Goal: Task Accomplishment & Management: Complete application form

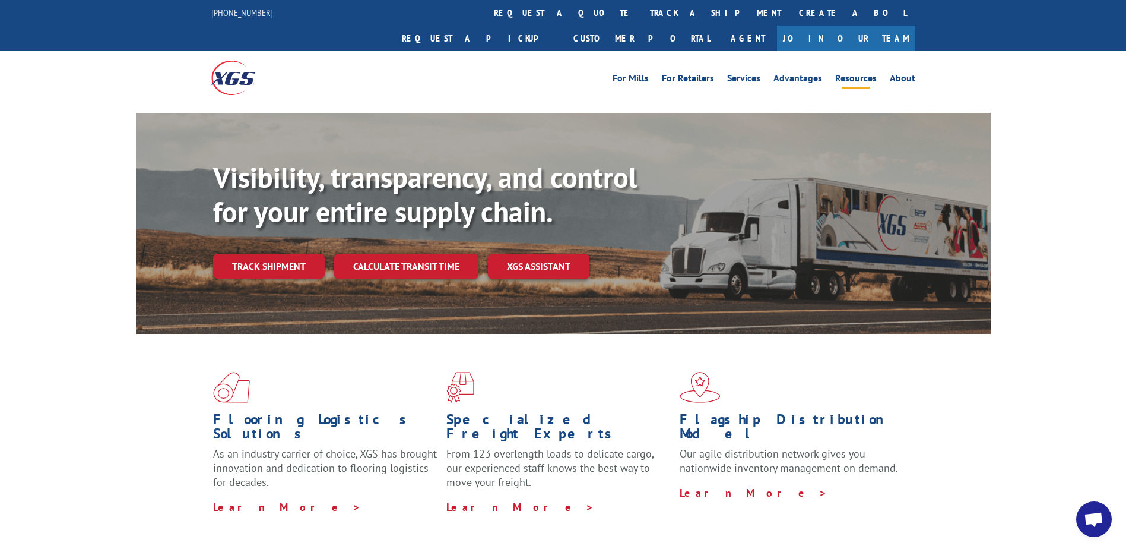
click at [870, 74] on link "Resources" at bounding box center [856, 80] width 42 height 13
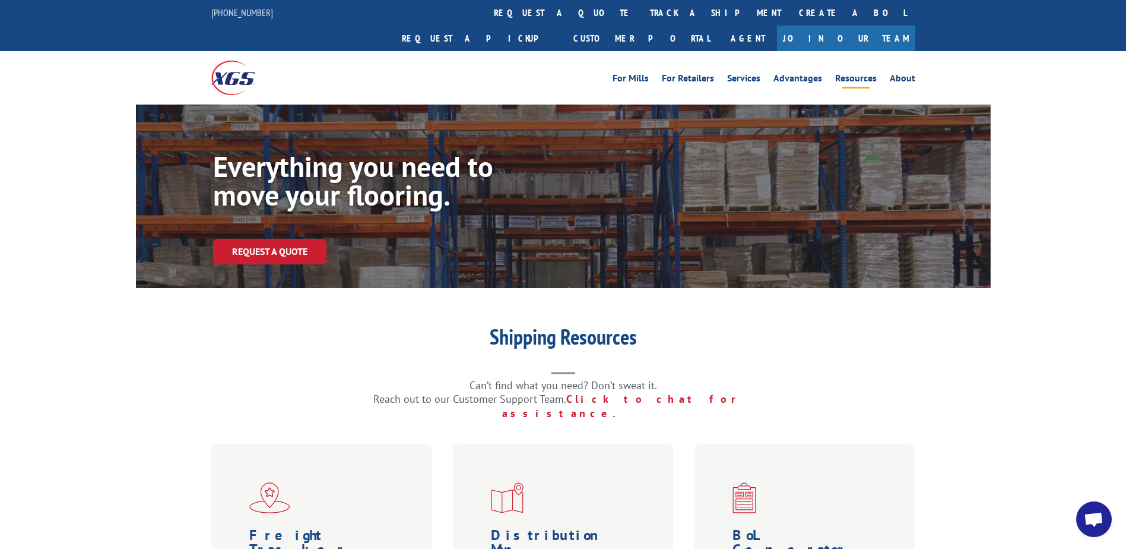
click at [857, 74] on link "Resources" at bounding box center [856, 80] width 42 height 13
click at [877, 26] on link "Join Our Team" at bounding box center [846, 39] width 138 height 26
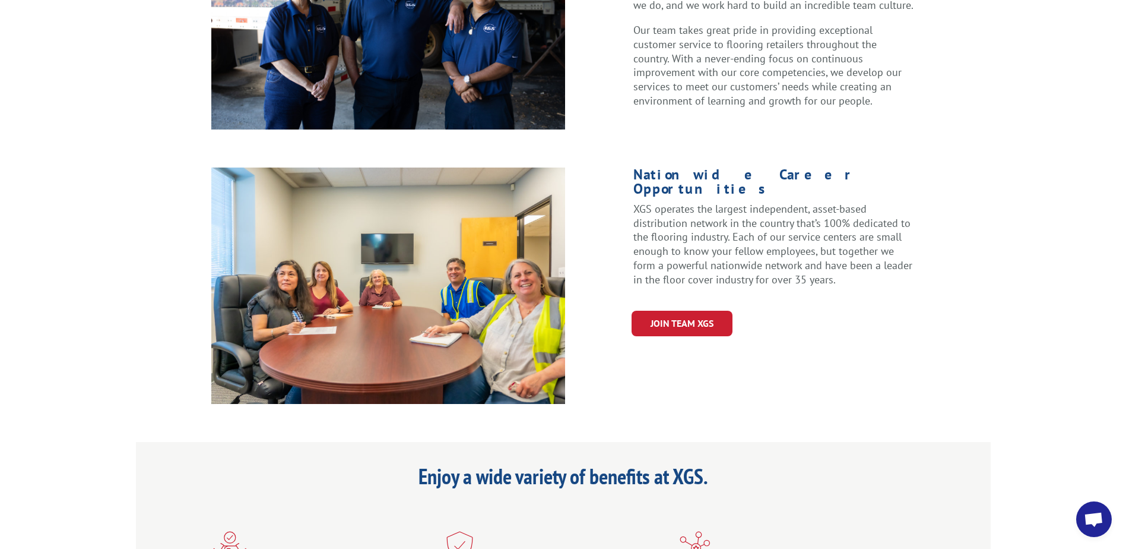
scroll to position [356, 0]
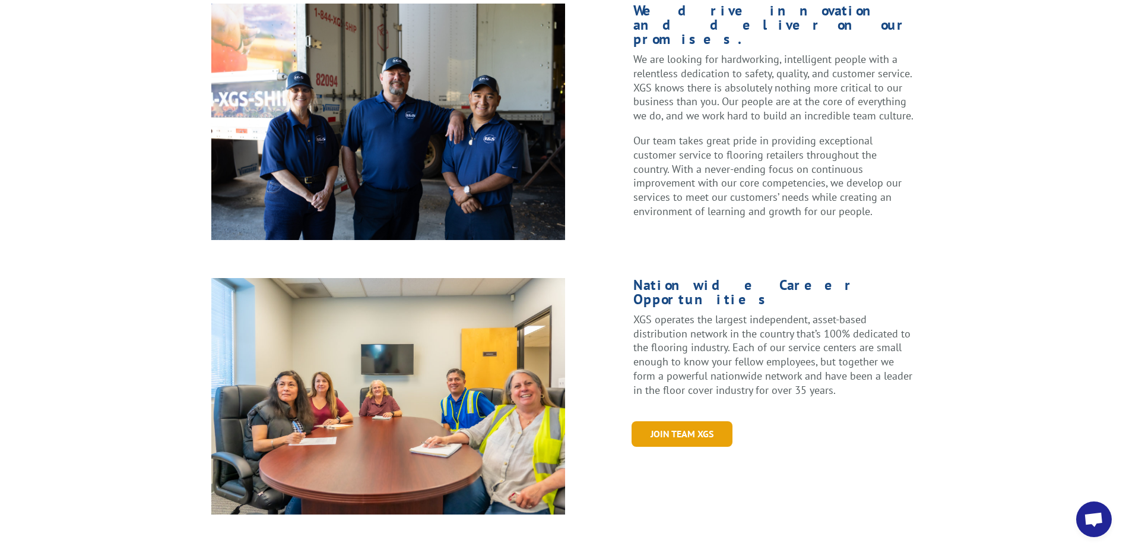
click at [688, 421] on link "Join Team XGS" at bounding box center [682, 434] width 101 height 26
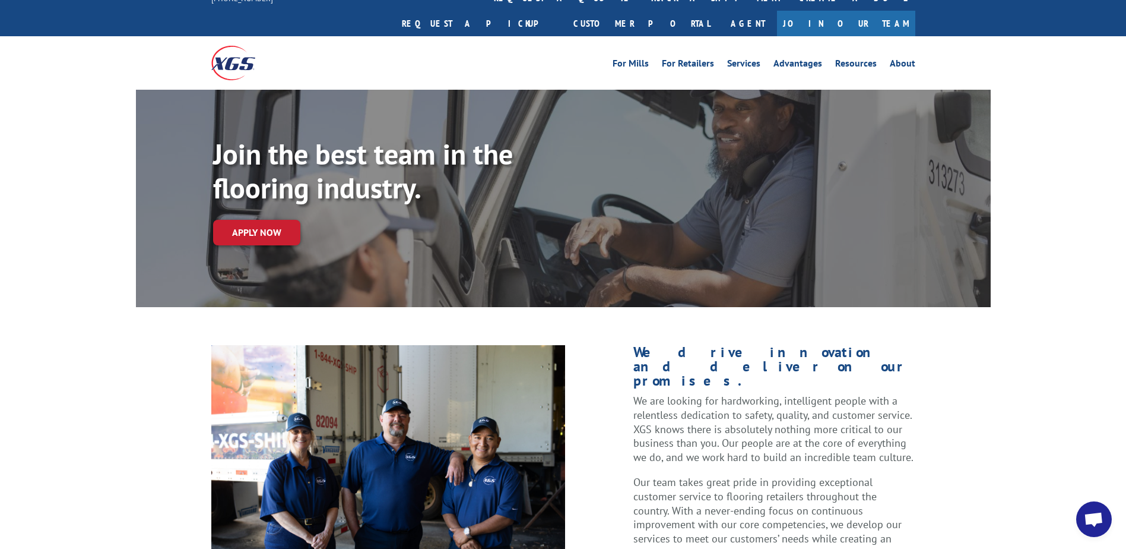
scroll to position [0, 0]
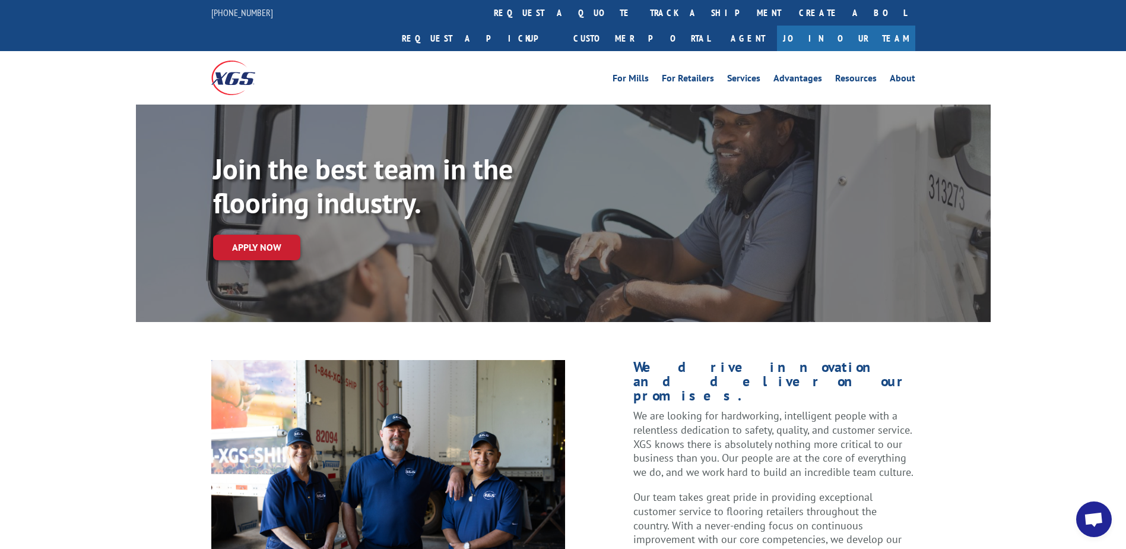
click at [865, 26] on link "Join Our Team" at bounding box center [846, 39] width 138 height 26
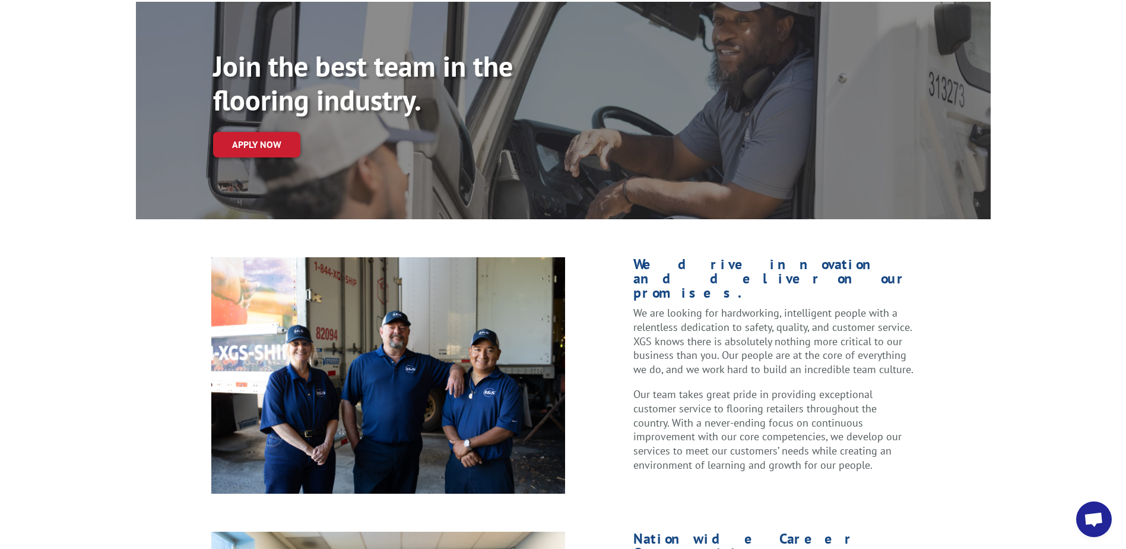
scroll to position [59, 0]
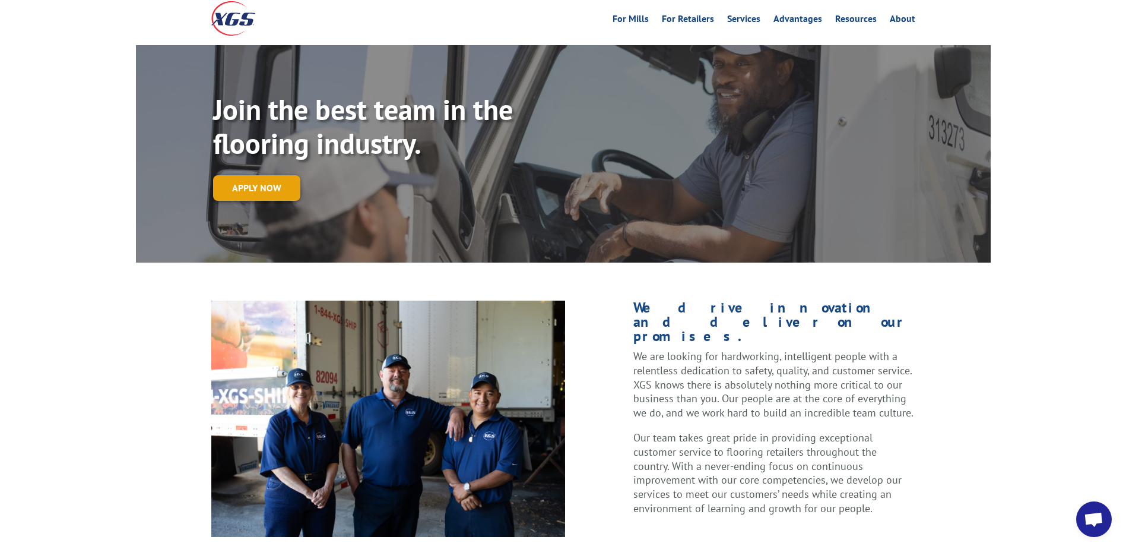
click at [264, 175] on link "Apply now" at bounding box center [256, 188] width 87 height 26
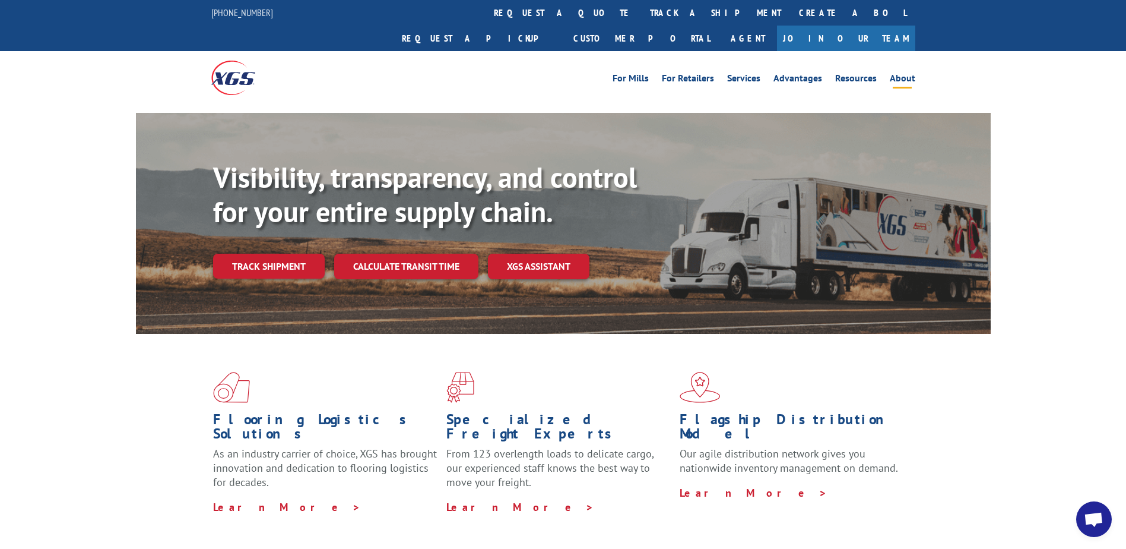
click at [897, 74] on link "About" at bounding box center [903, 80] width 26 height 13
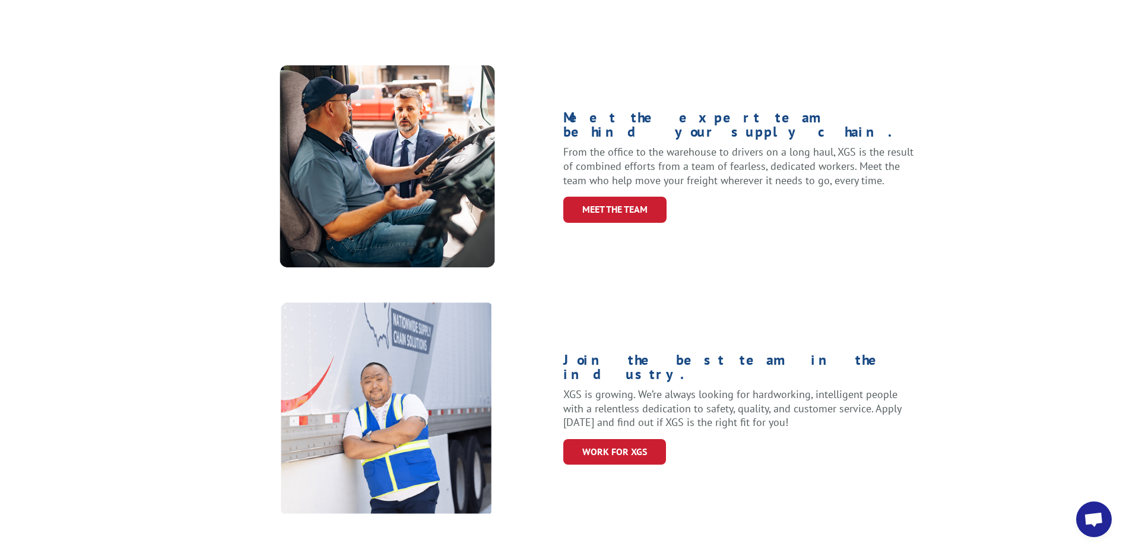
scroll to position [475, 0]
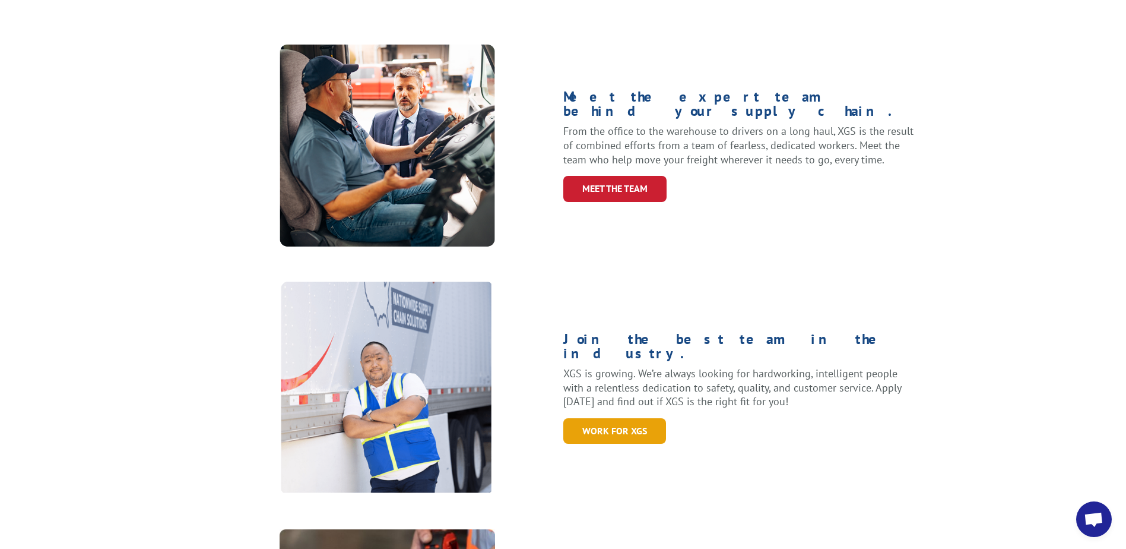
click at [646, 418] on link "WORK for xgs" at bounding box center [614, 431] width 103 height 26
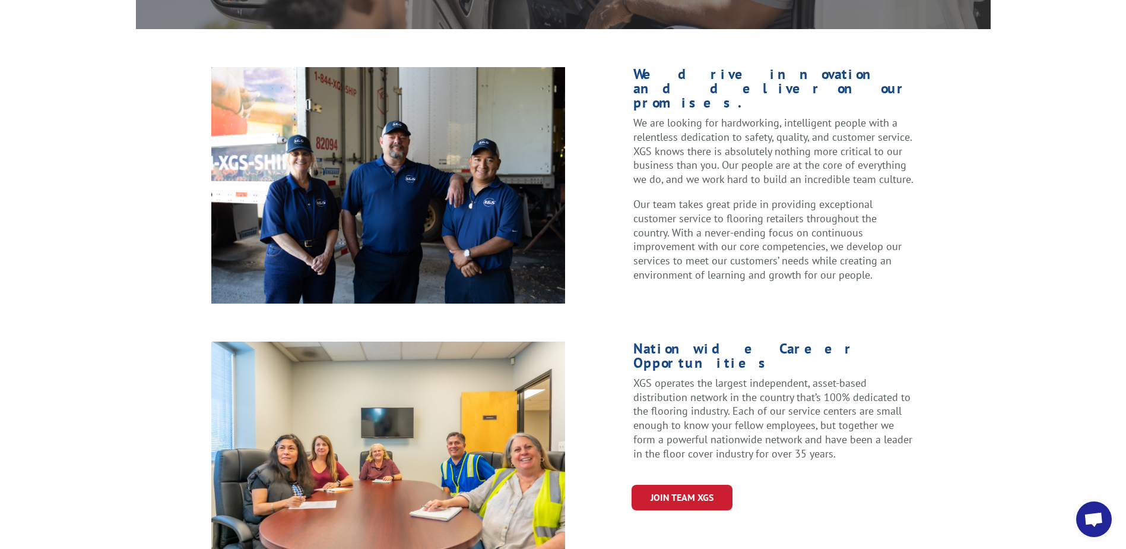
scroll to position [297, 0]
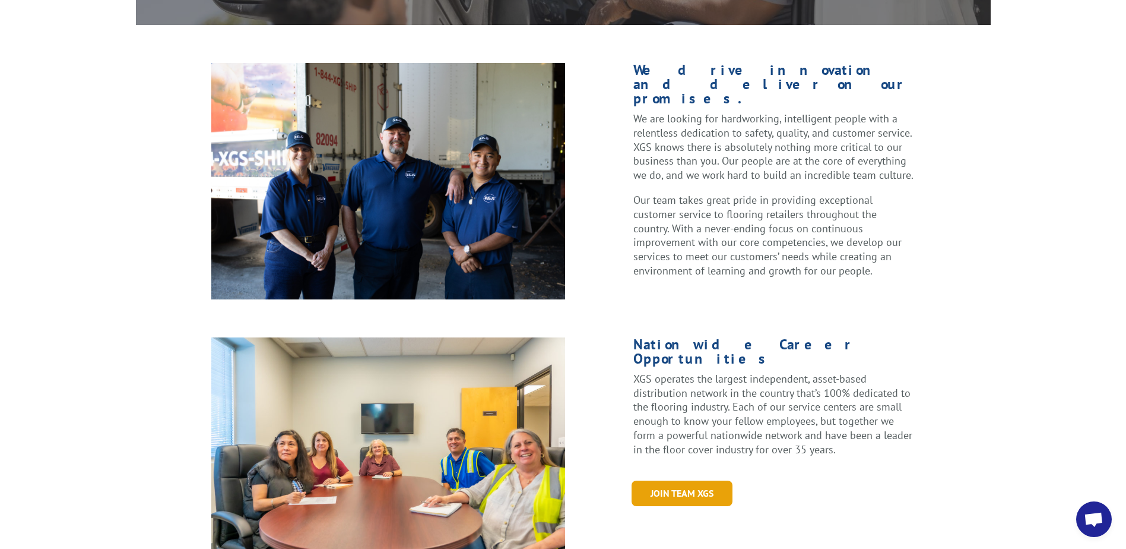
click at [714, 480] on link "Join Team XGS" at bounding box center [682, 493] width 101 height 26
click at [692, 480] on link "Join Team XGS" at bounding box center [682, 493] width 101 height 26
